Goal: Transaction & Acquisition: Purchase product/service

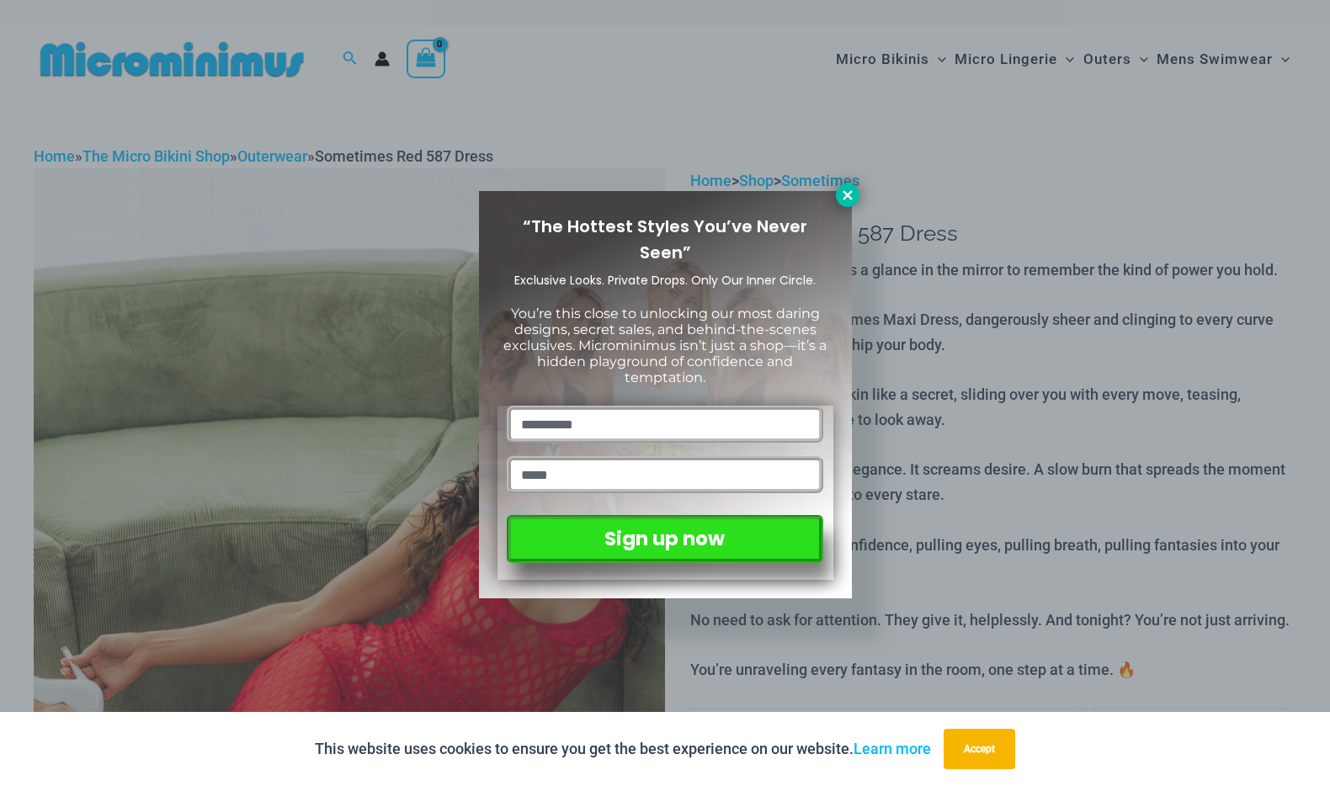
click at [848, 195] on icon at bounding box center [847, 194] width 9 height 9
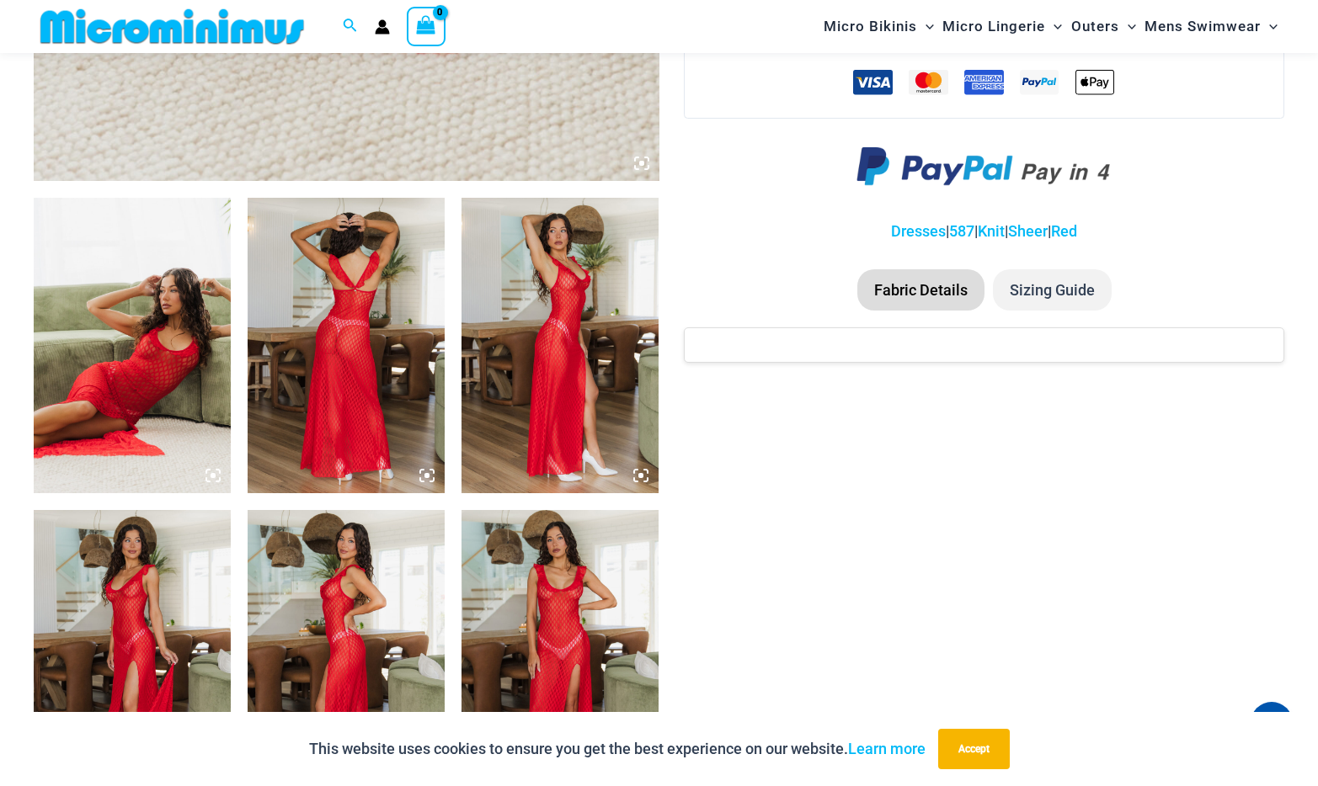
scroll to position [911, 0]
click at [172, 341] on img at bounding box center [132, 345] width 197 height 296
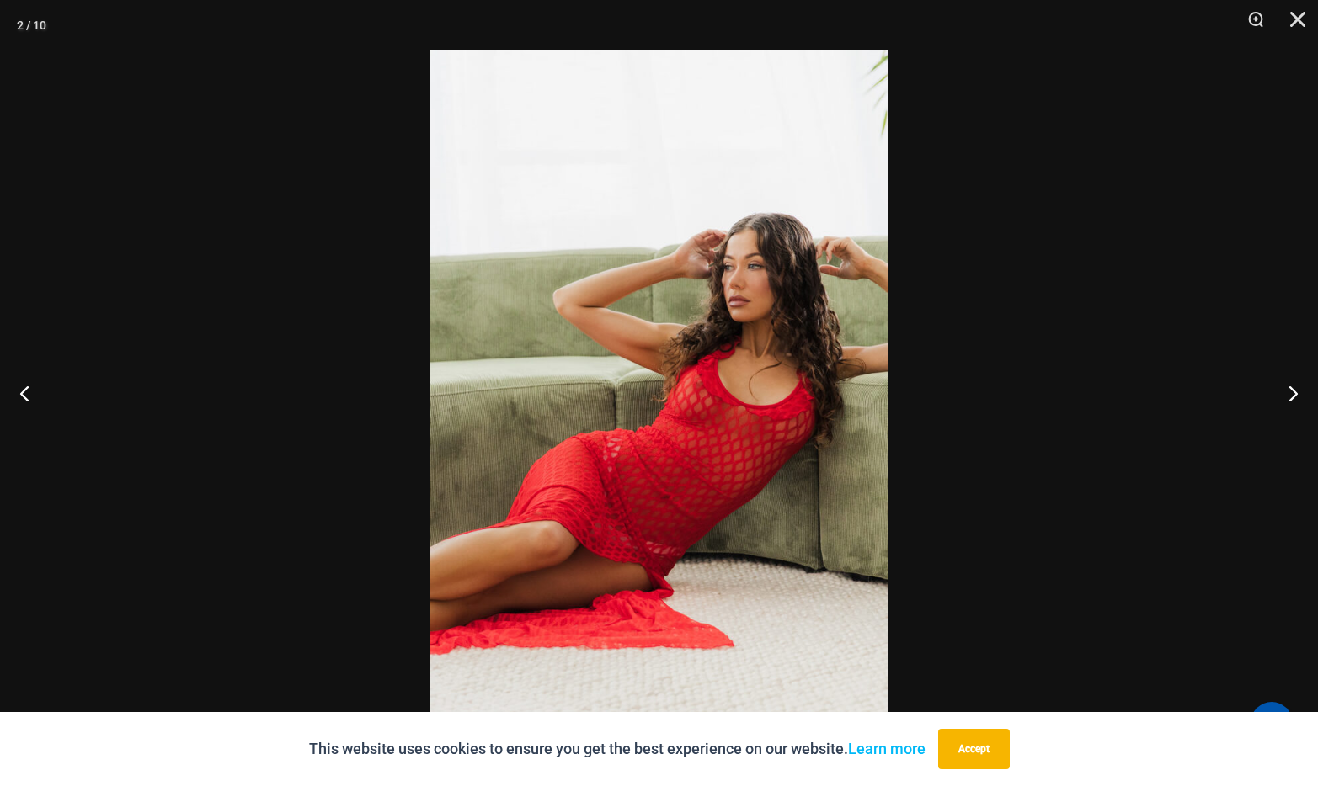
click at [647, 359] on img at bounding box center [658, 393] width 457 height 685
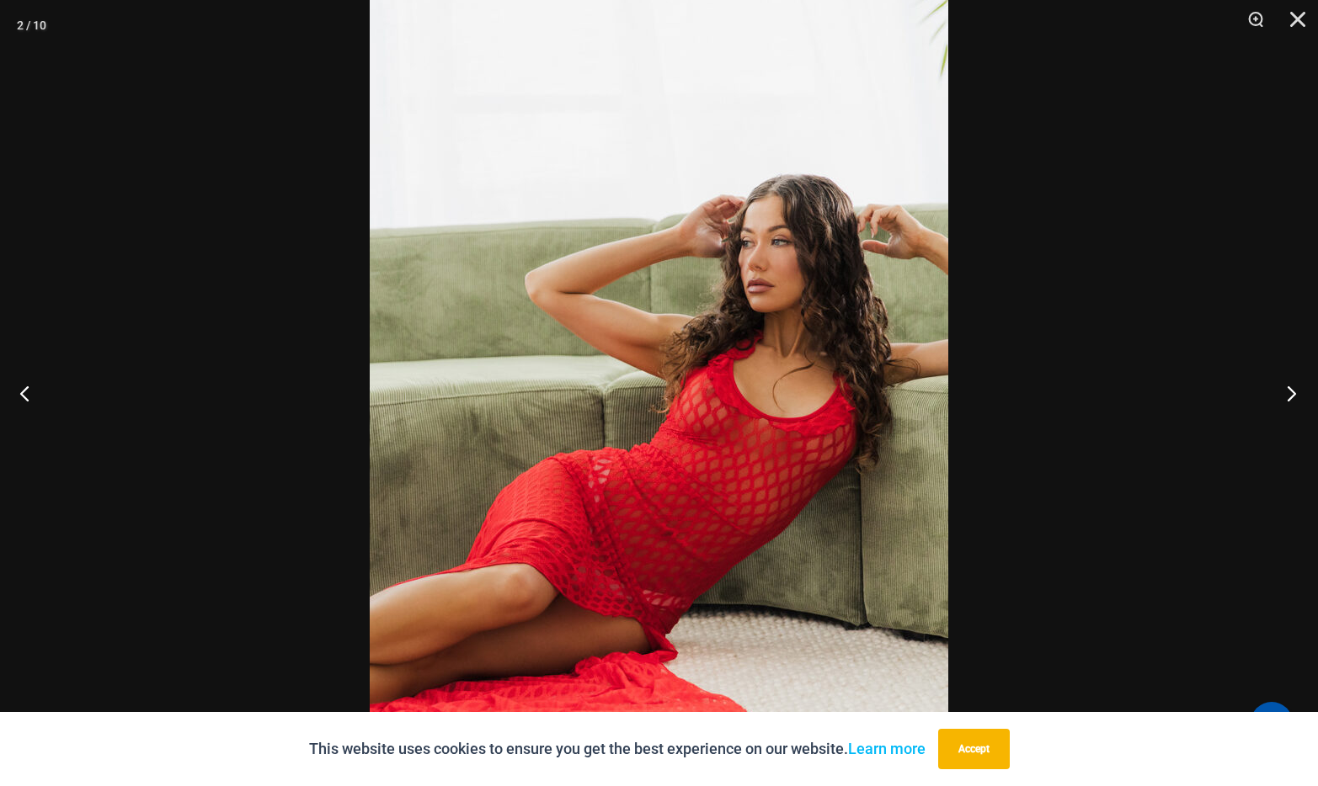
click at [1288, 386] on button "Next" at bounding box center [1286, 393] width 63 height 84
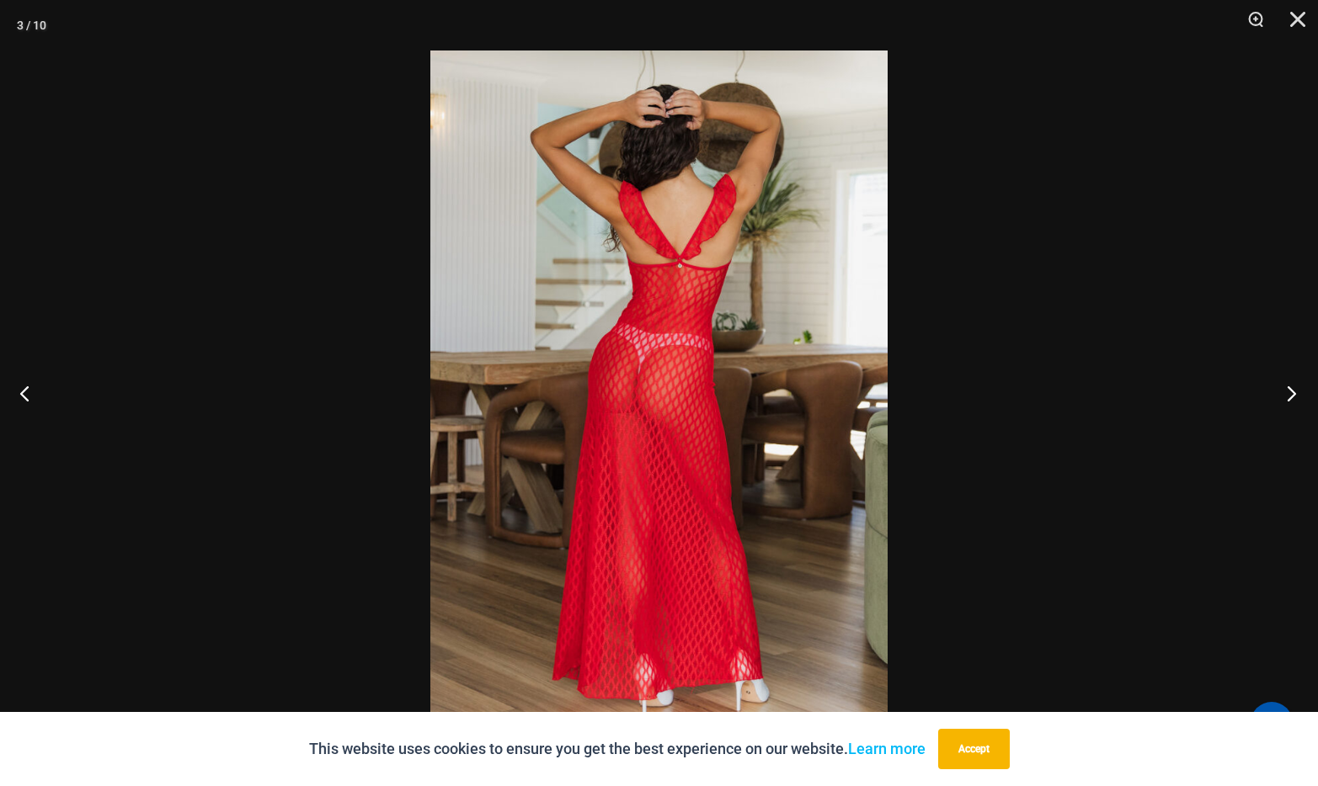
click at [1288, 386] on button "Next" at bounding box center [1286, 393] width 63 height 84
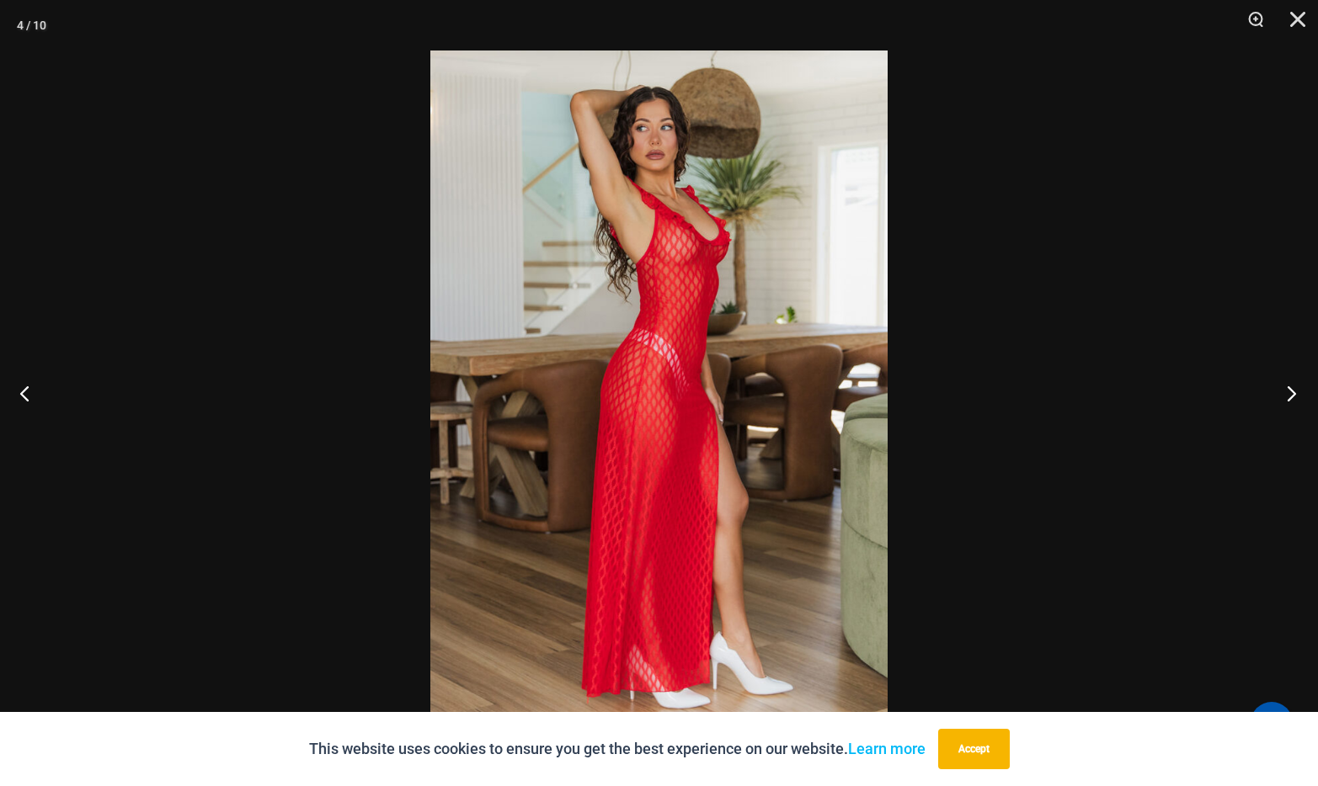
click at [1288, 386] on button "Next" at bounding box center [1286, 393] width 63 height 84
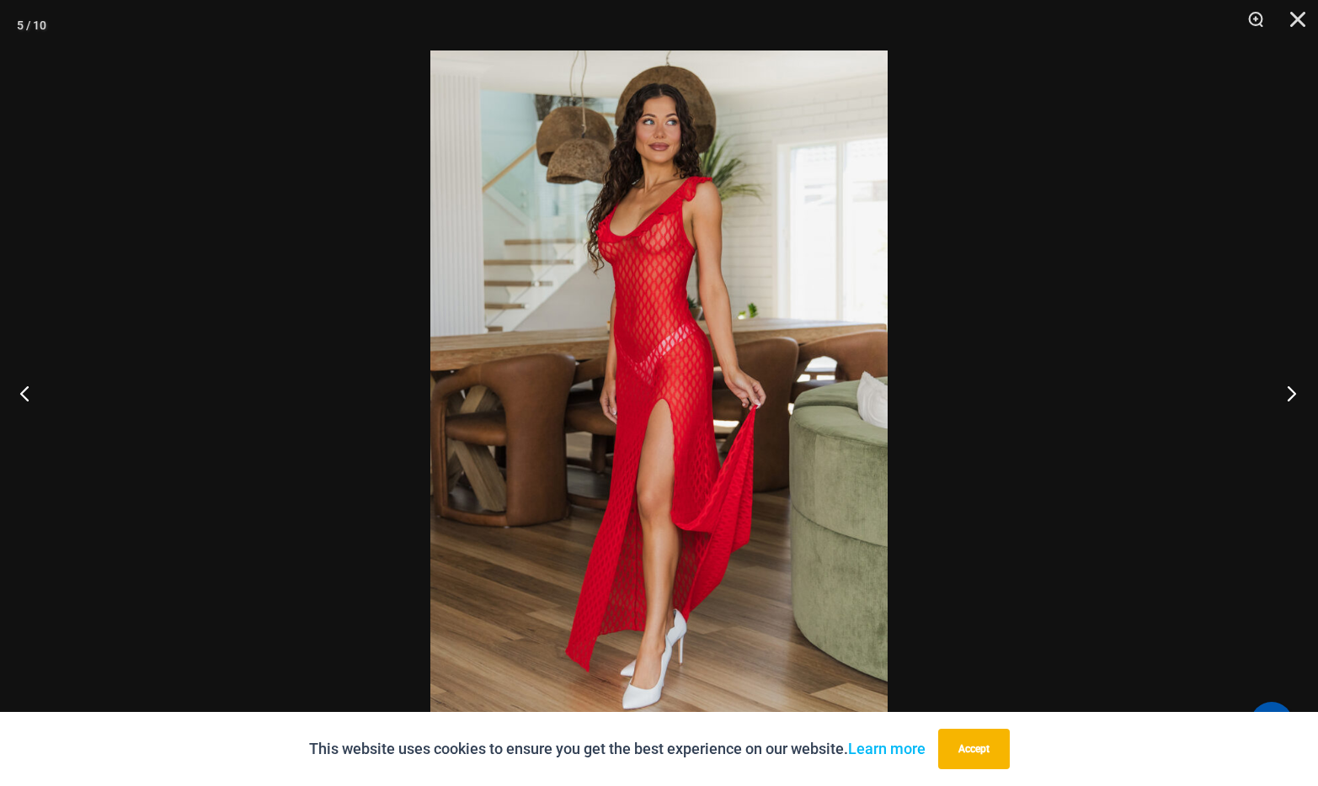
click at [1288, 386] on button "Next" at bounding box center [1286, 393] width 63 height 84
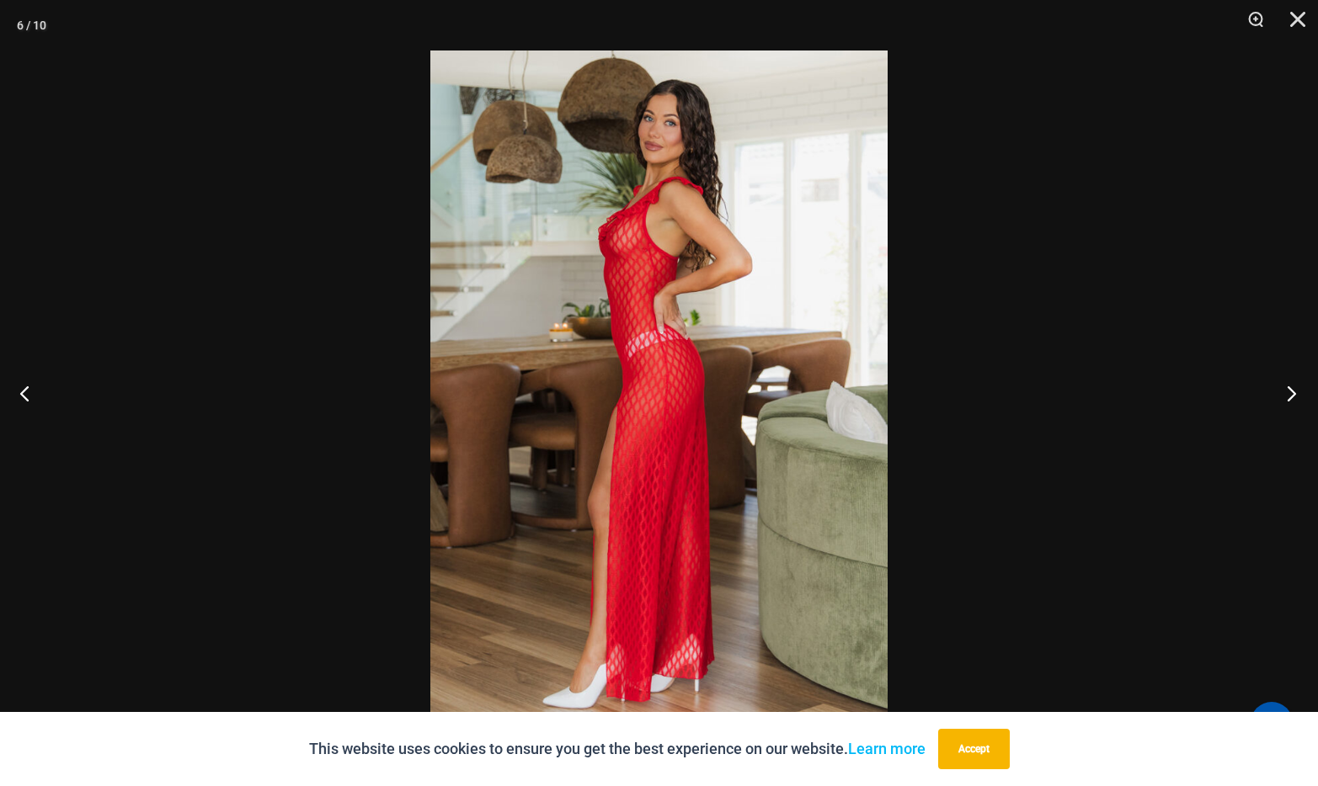
click at [1288, 386] on button "Next" at bounding box center [1286, 393] width 63 height 84
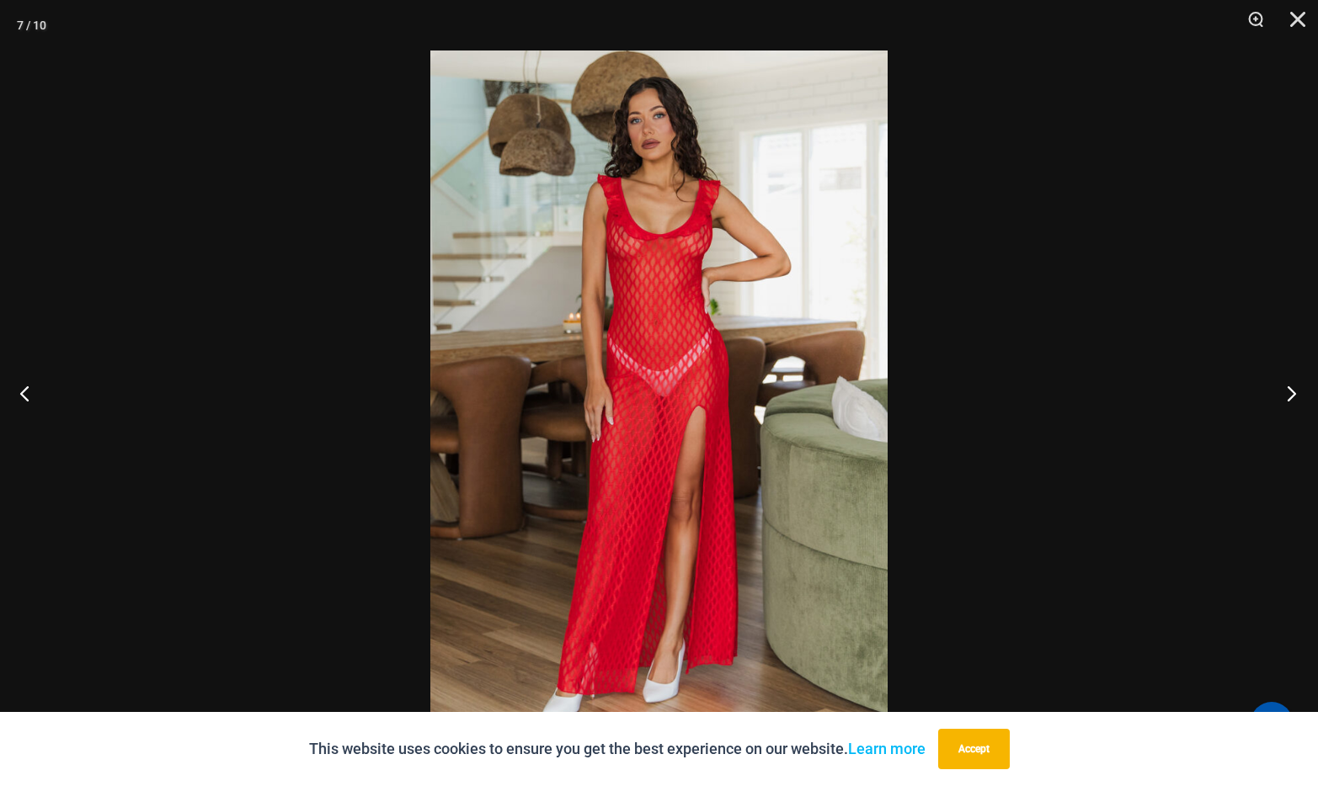
click at [1288, 386] on button "Next" at bounding box center [1286, 393] width 63 height 84
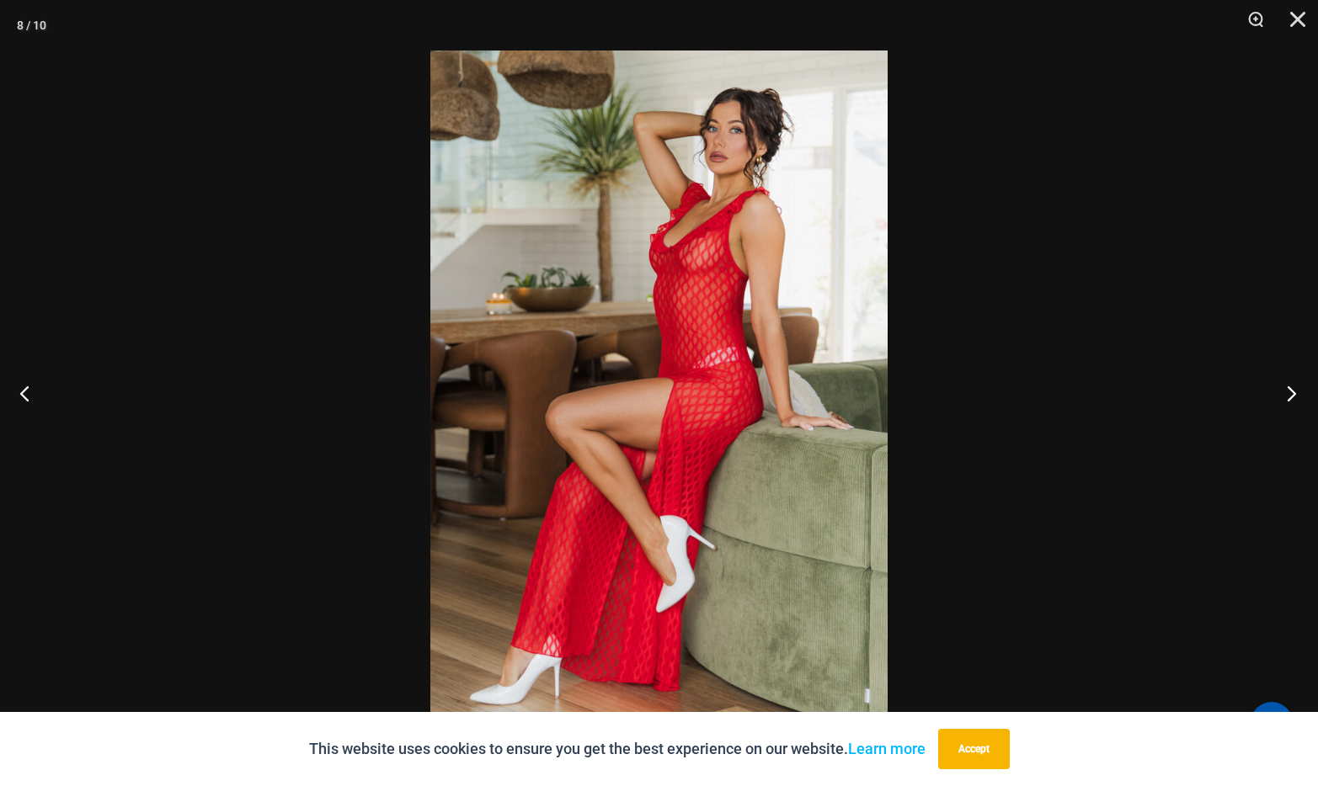
click at [1288, 386] on button "Next" at bounding box center [1286, 393] width 63 height 84
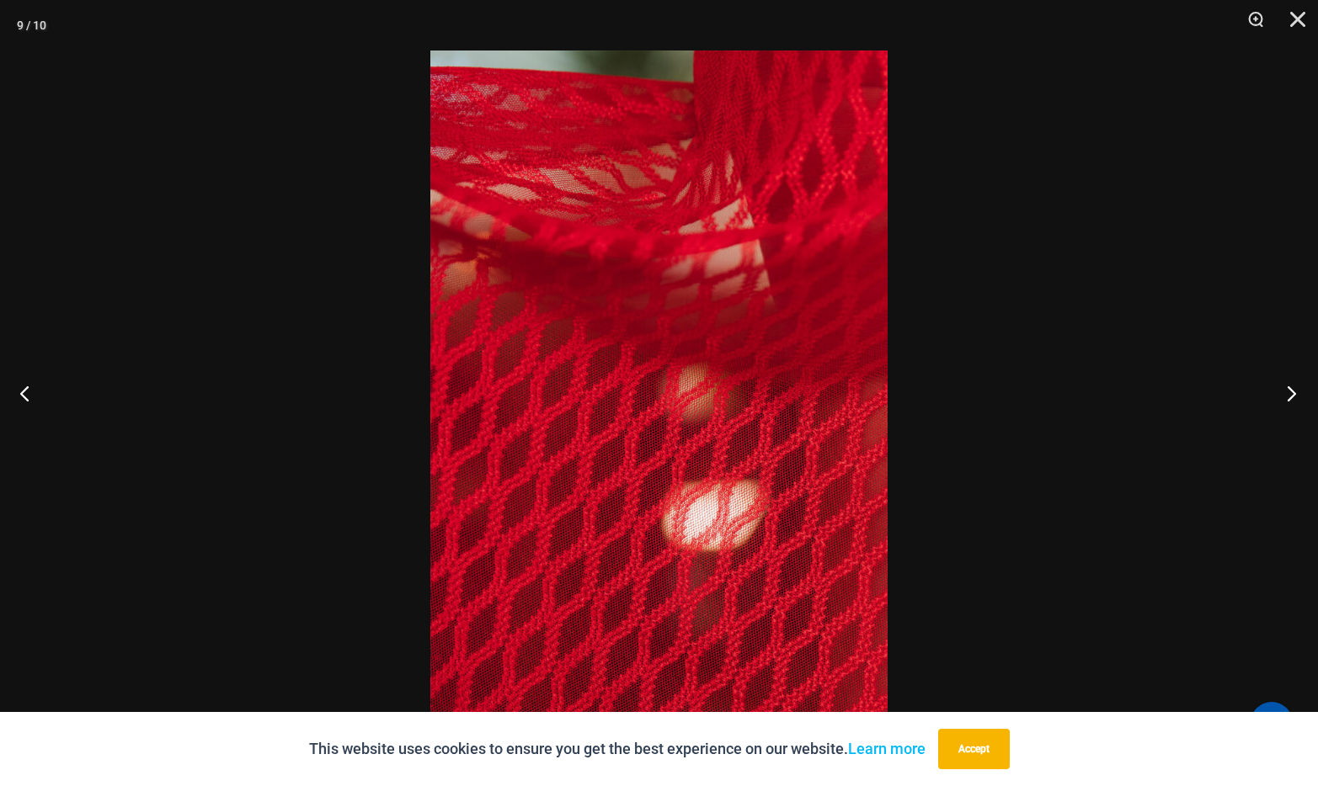
click at [1288, 386] on button "Next" at bounding box center [1286, 393] width 63 height 84
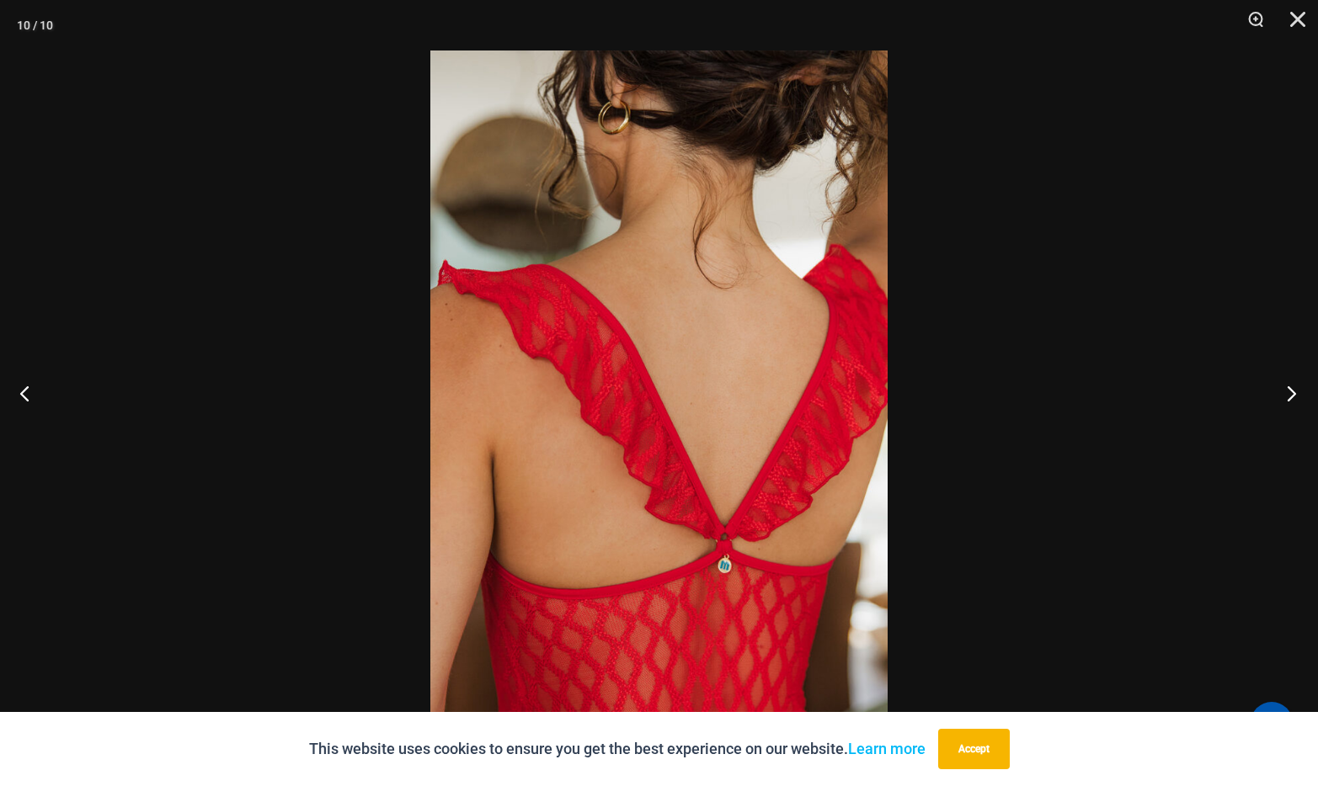
click at [1288, 386] on button "Next" at bounding box center [1286, 393] width 63 height 84
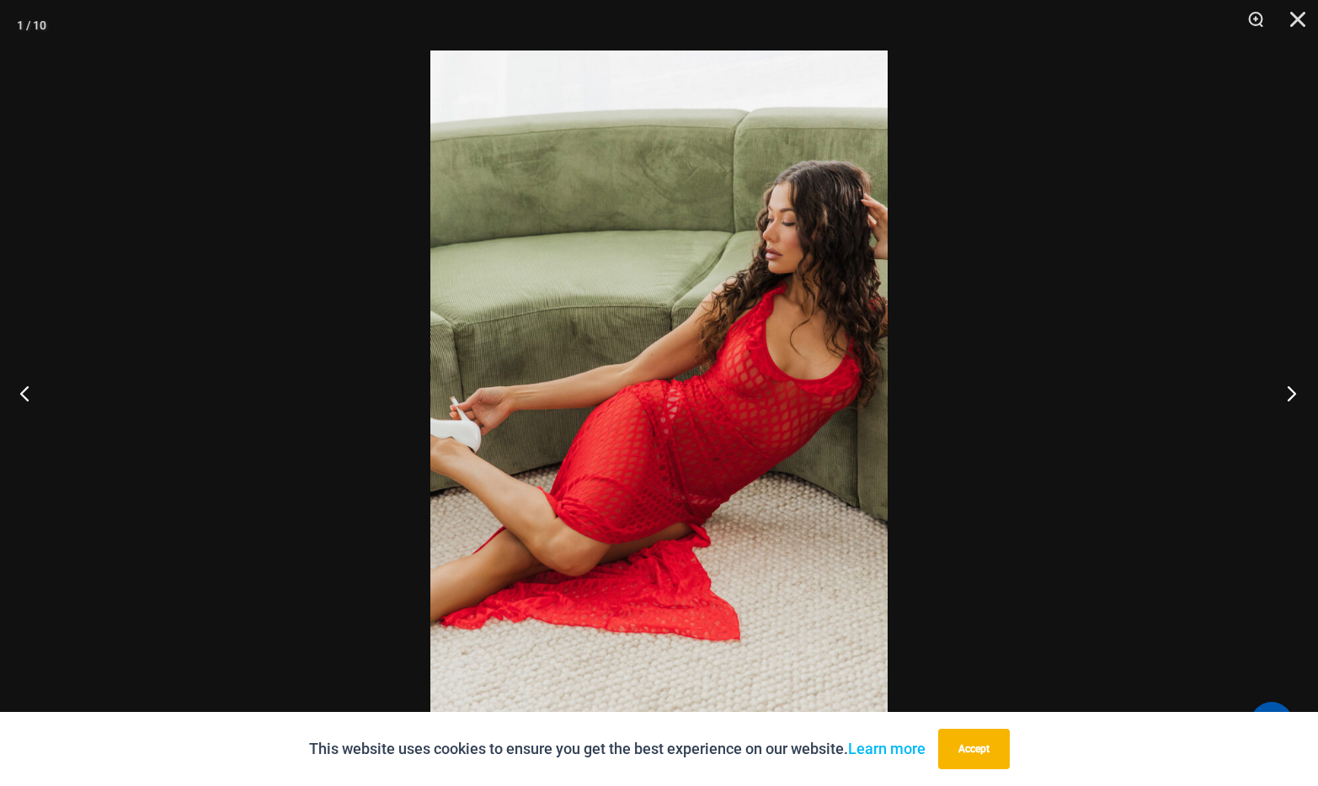
click at [1288, 386] on button "Next" at bounding box center [1286, 393] width 63 height 84
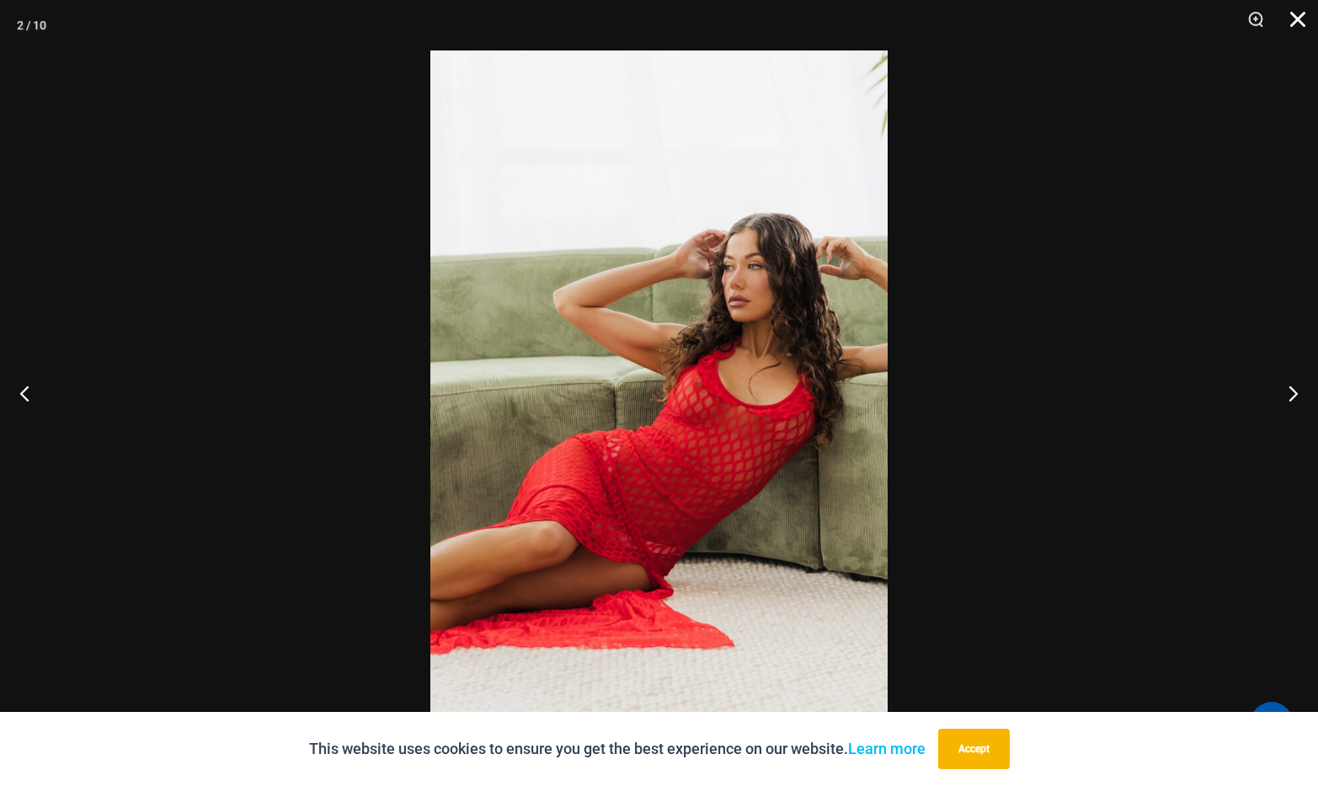
click at [1301, 23] on button "Close" at bounding box center [1292, 25] width 42 height 51
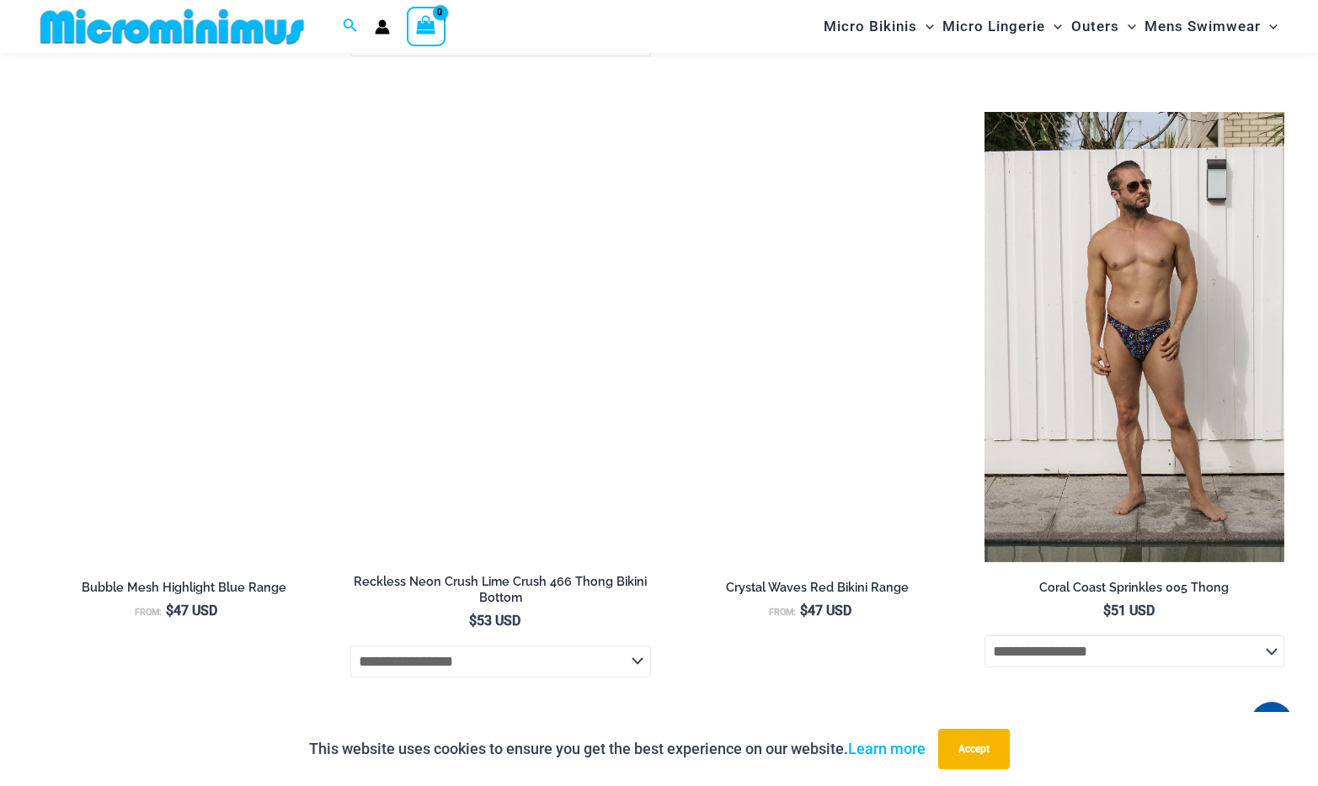
scroll to position [3858, 0]
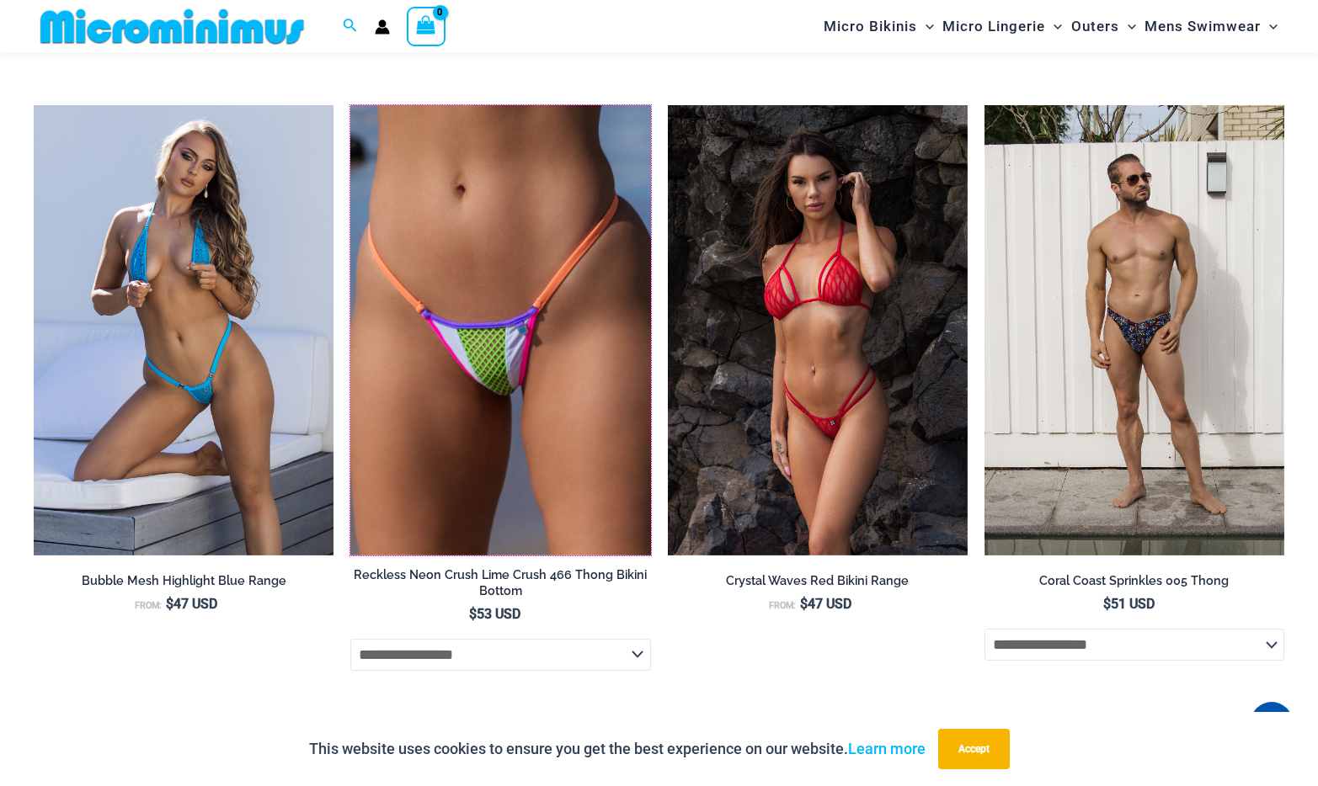
click at [350, 105] on img at bounding box center [350, 105] width 0 height 0
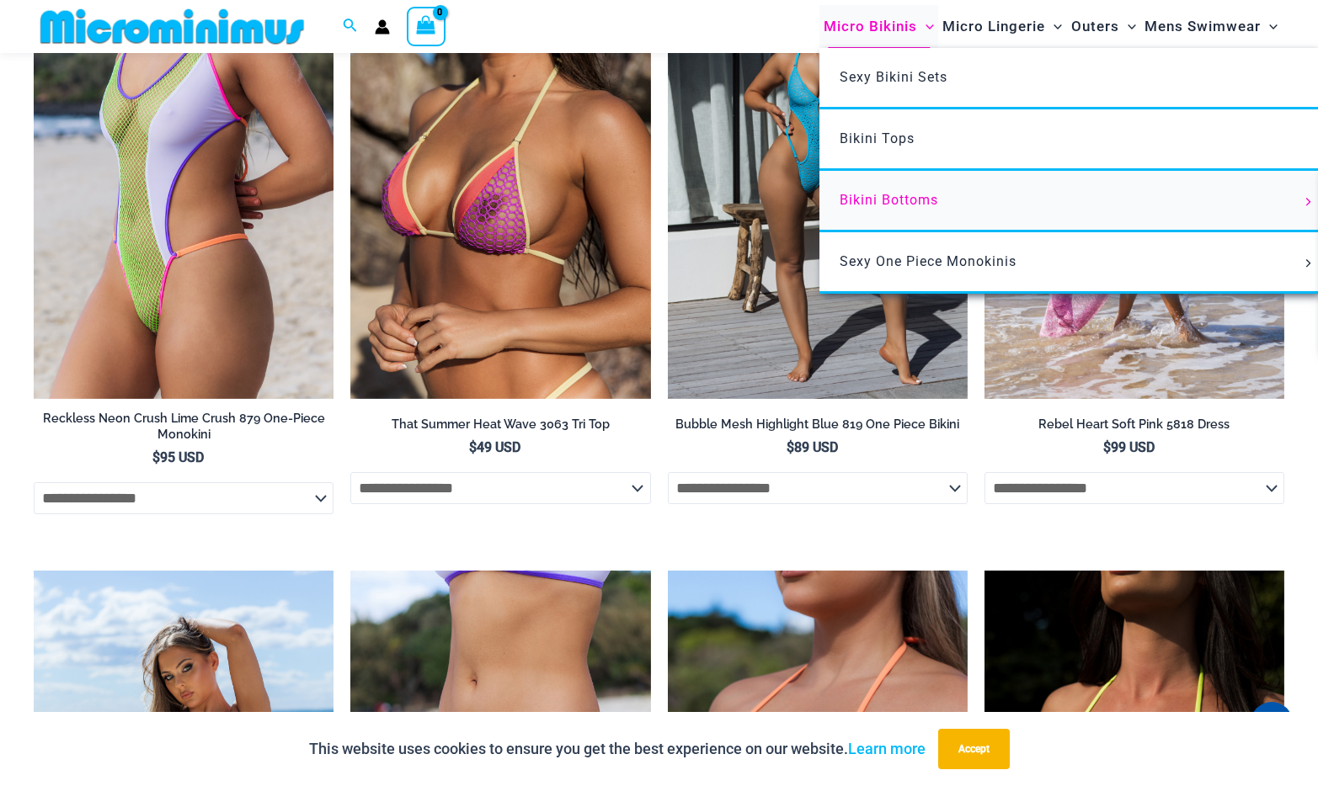
scroll to position [2770, 0]
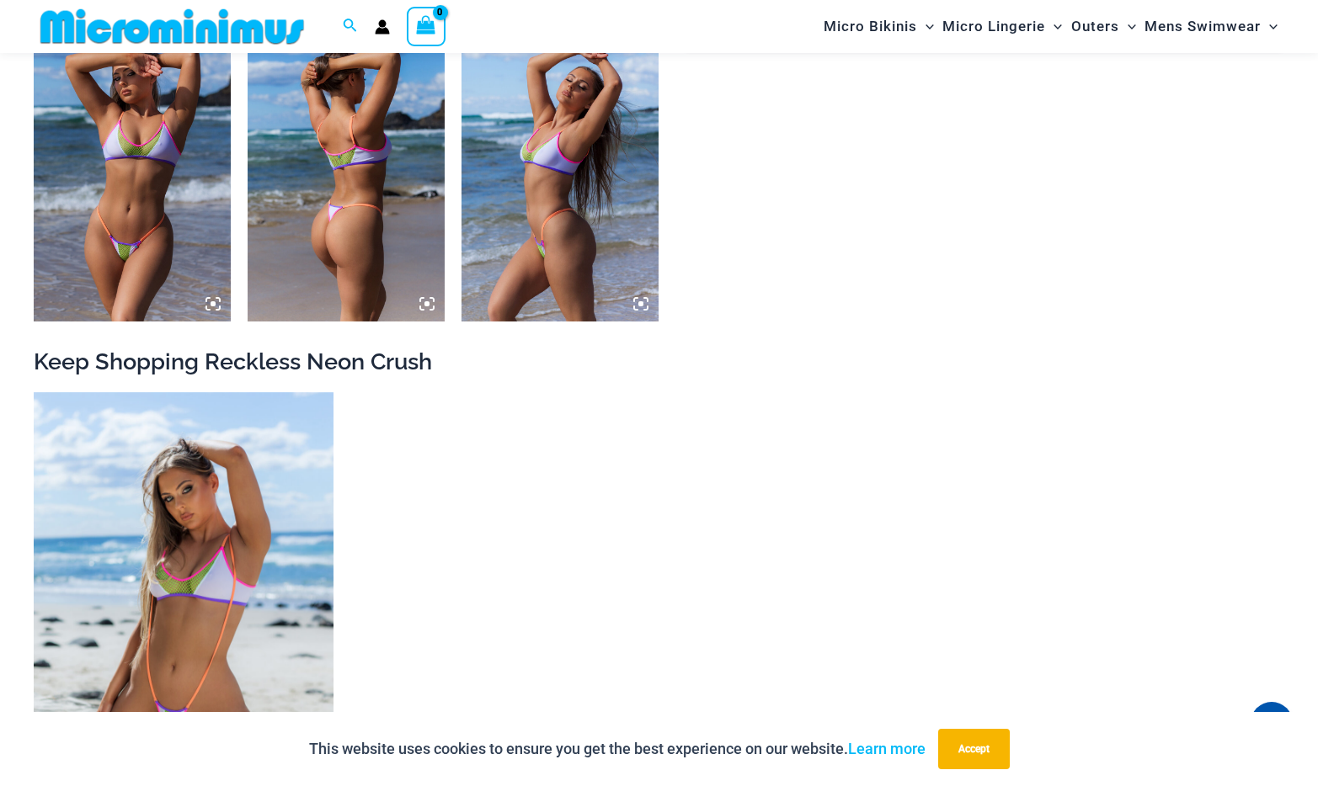
scroll to position [1416, 0]
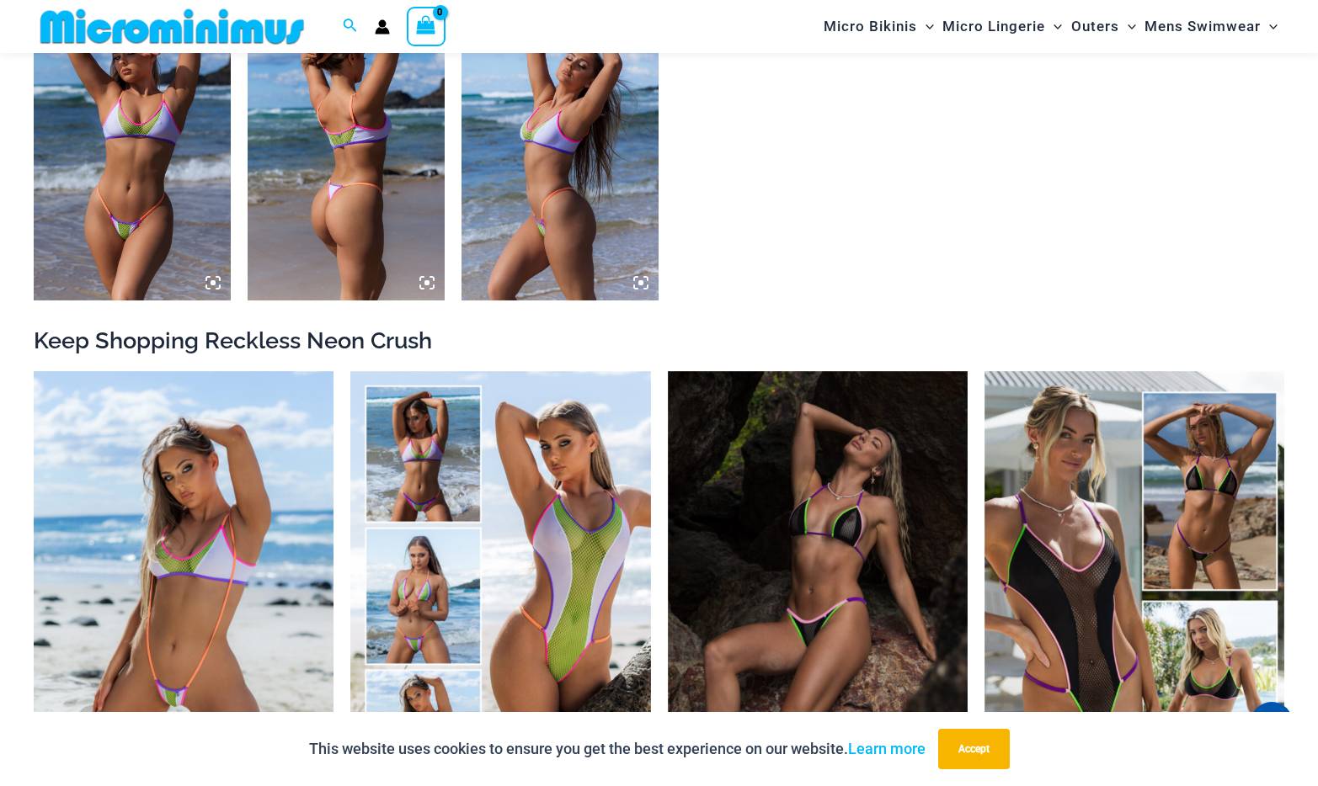
click at [280, 214] on img at bounding box center [346, 152] width 197 height 296
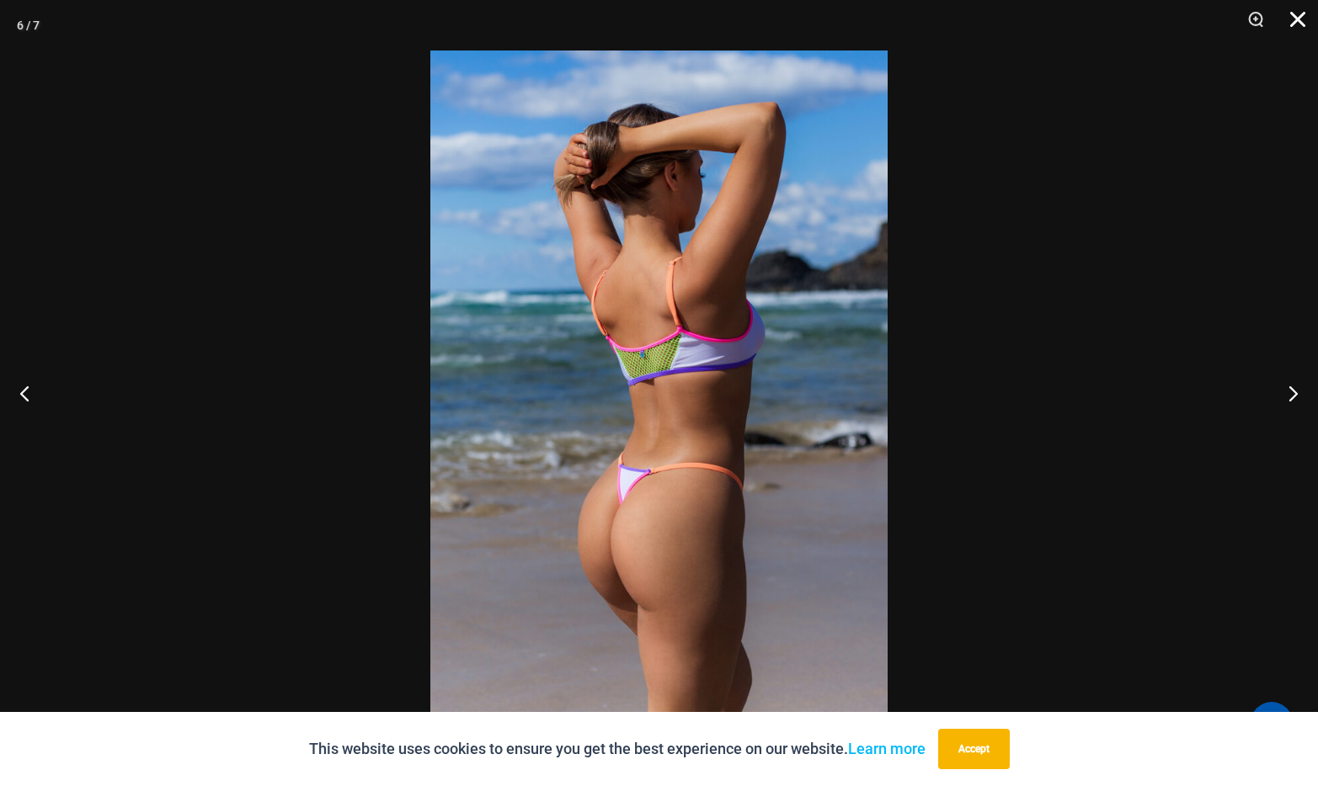
click at [1291, 22] on button "Close" at bounding box center [1292, 25] width 42 height 51
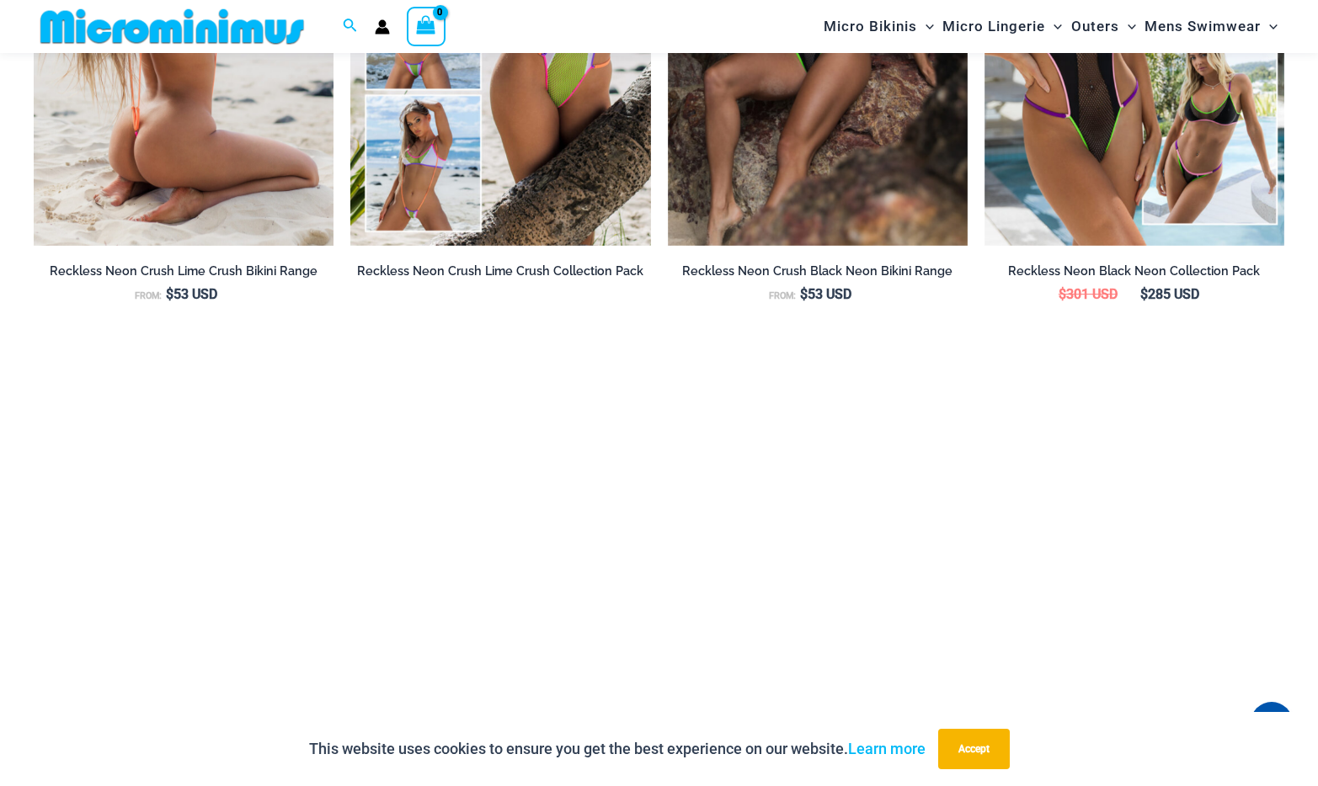
scroll to position [2006, 0]
